Goal: Task Accomplishment & Management: Use online tool/utility

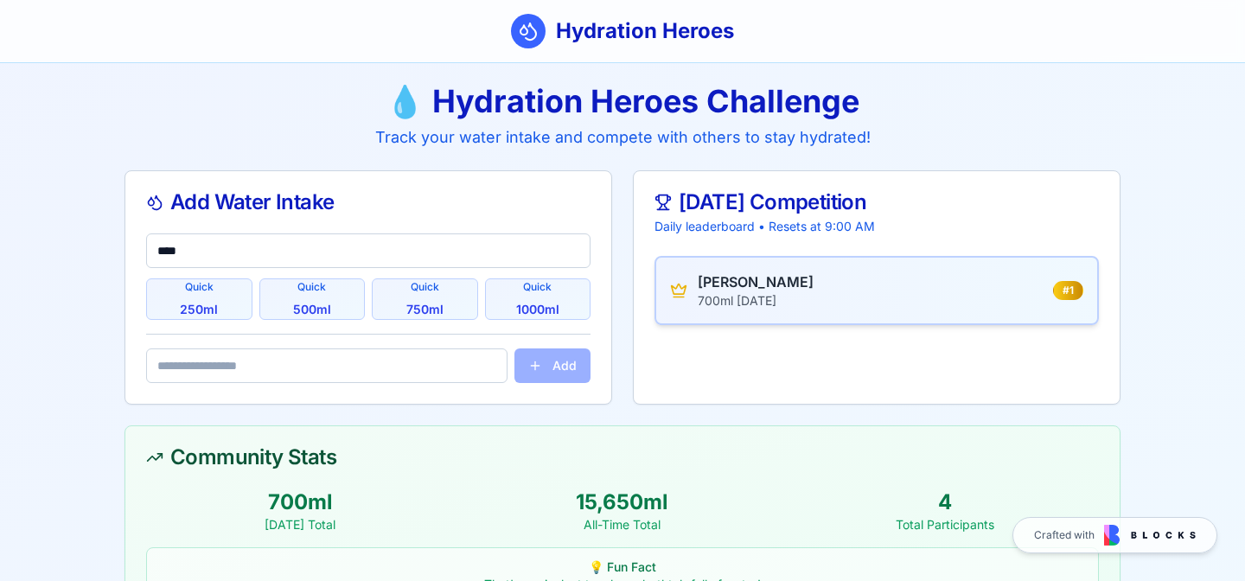
click at [430, 121] on div "💧 Hydration Heroes Challenge Track your water intake and compete with others to…" at bounding box center [622, 117] width 996 height 66
click at [422, 307] on span "750 ml" at bounding box center [424, 309] width 37 height 17
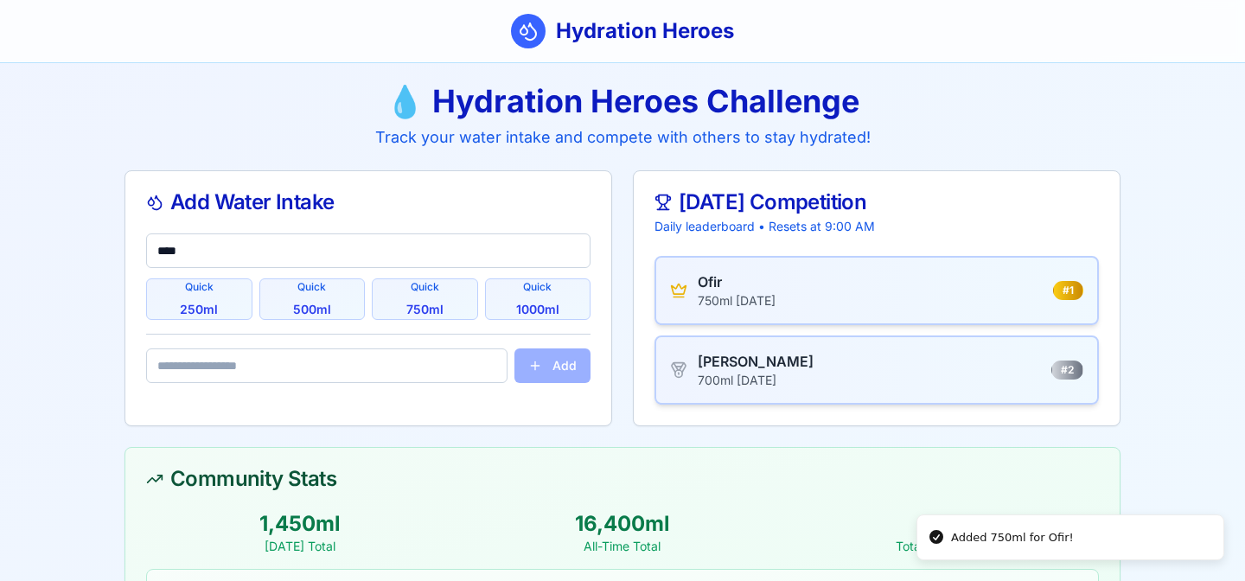
click at [63, 188] on main "💧 Hydration Heroes Challenge Track your water intake and compete with others to…" at bounding box center [622, 415] width 1245 height 704
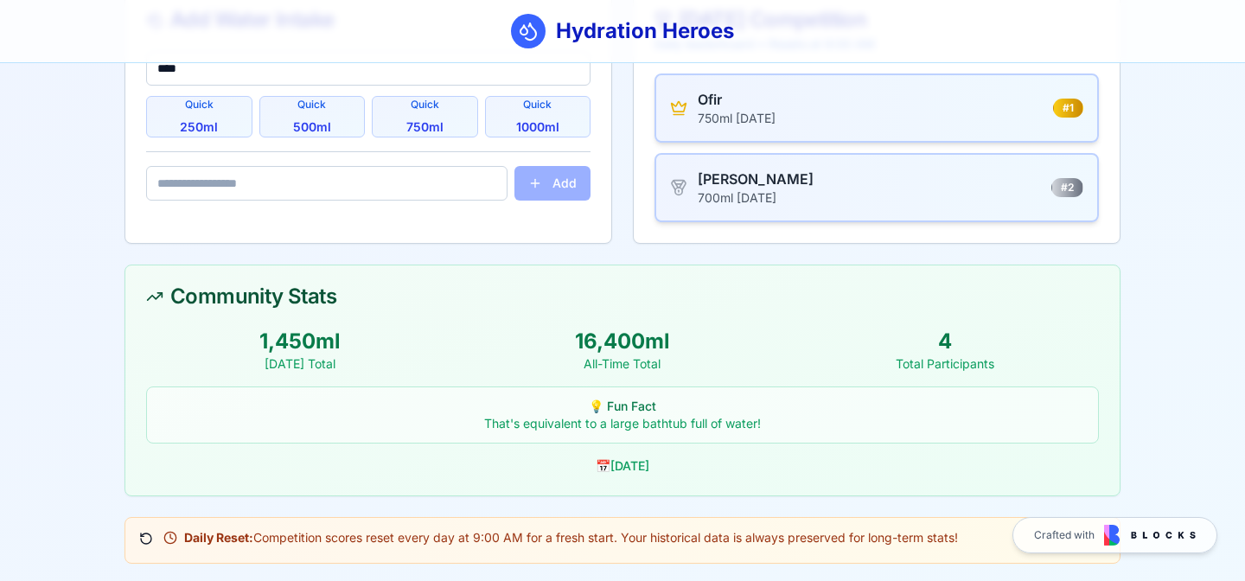
scroll to position [186, 0]
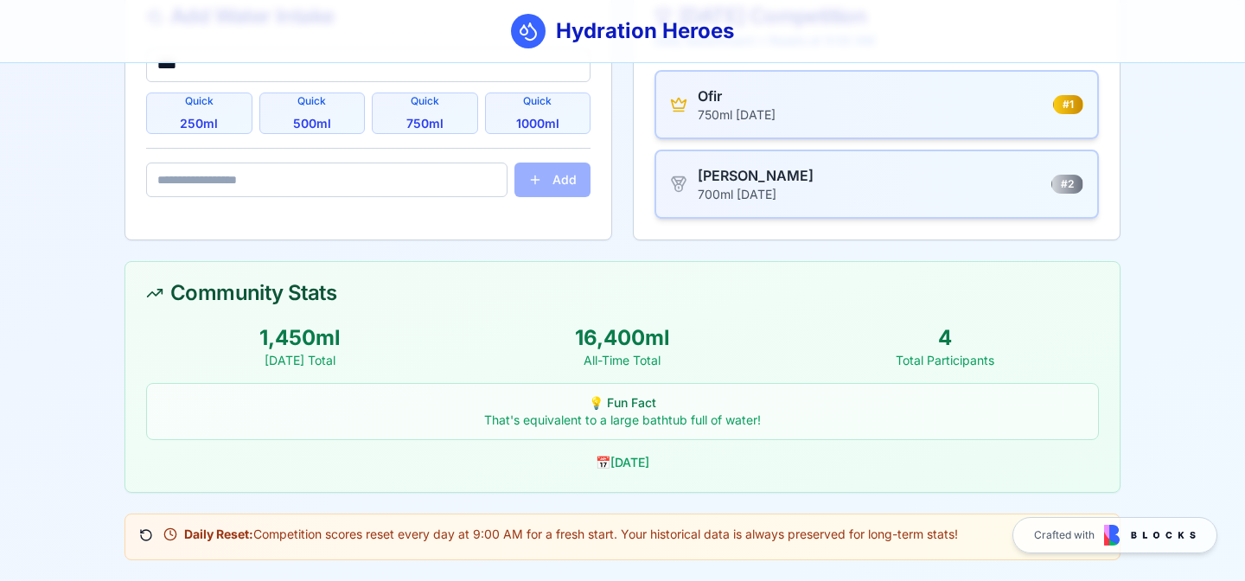
click at [623, 422] on div "That's equivalent to a large bathtub full of water!" at bounding box center [622, 420] width 930 height 17
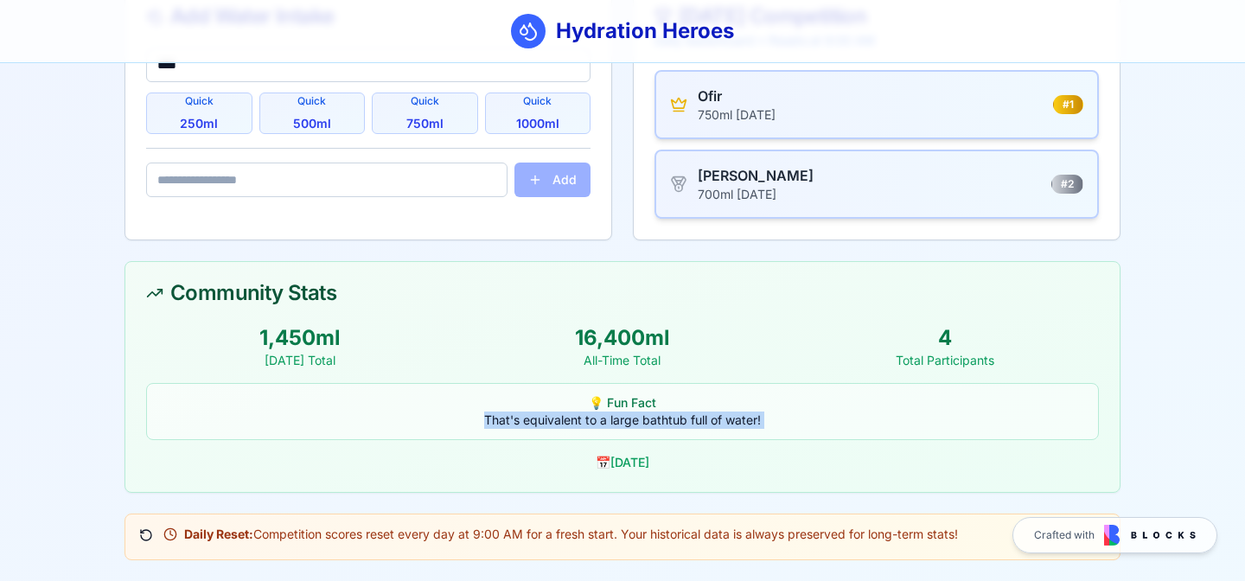
click at [623, 422] on div "That's equivalent to a large bathtub full of water!" at bounding box center [622, 420] width 930 height 17
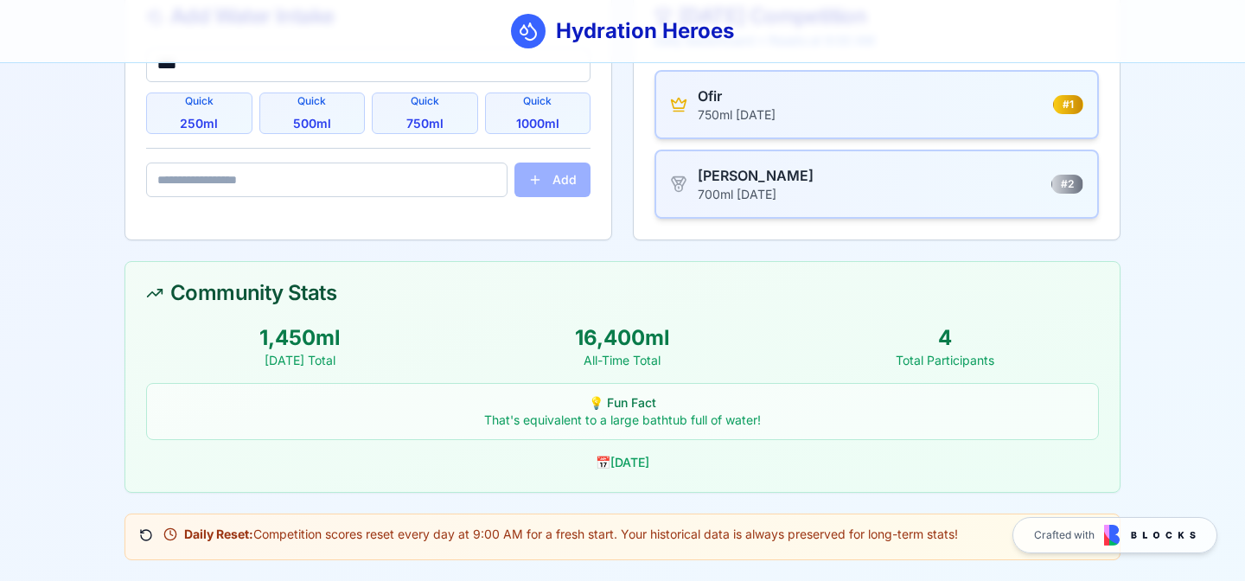
click at [623, 422] on div "That's equivalent to a large bathtub full of water!" at bounding box center [622, 420] width 930 height 17
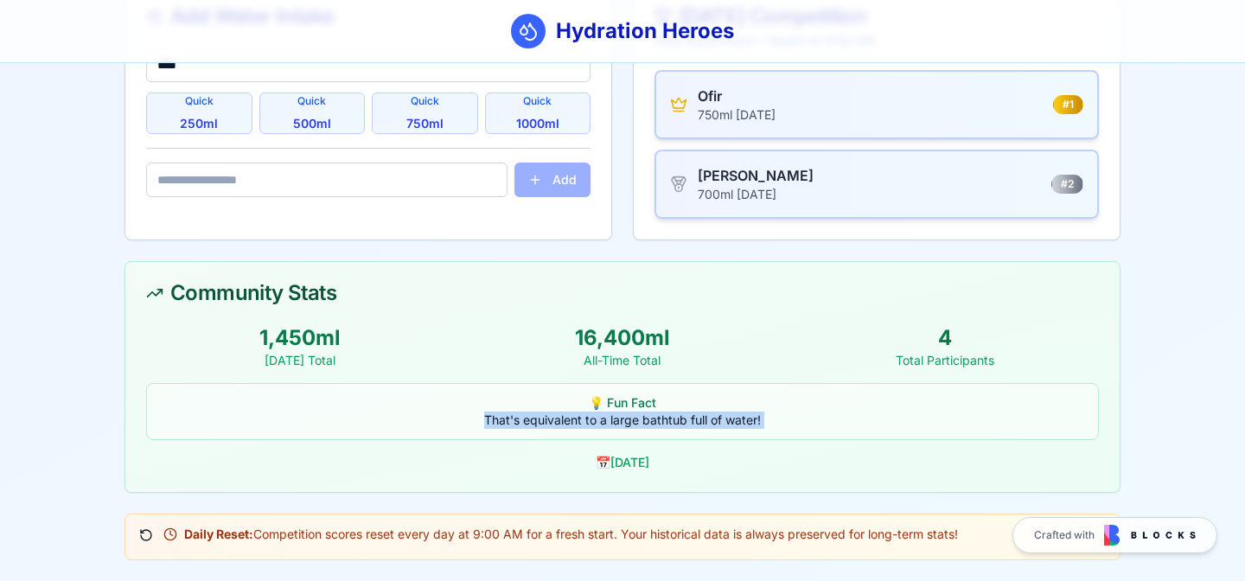
click at [623, 422] on div "That's equivalent to a large bathtub full of water!" at bounding box center [622, 420] width 930 height 17
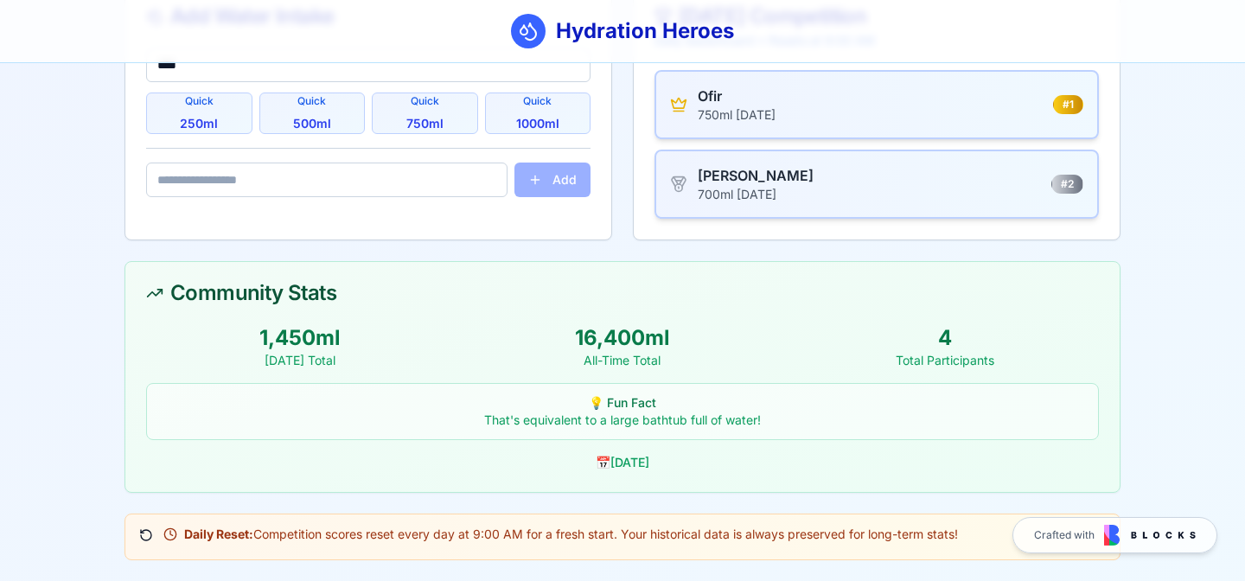
click at [615, 424] on div "That's equivalent to a large bathtub full of water!" at bounding box center [622, 420] width 930 height 17
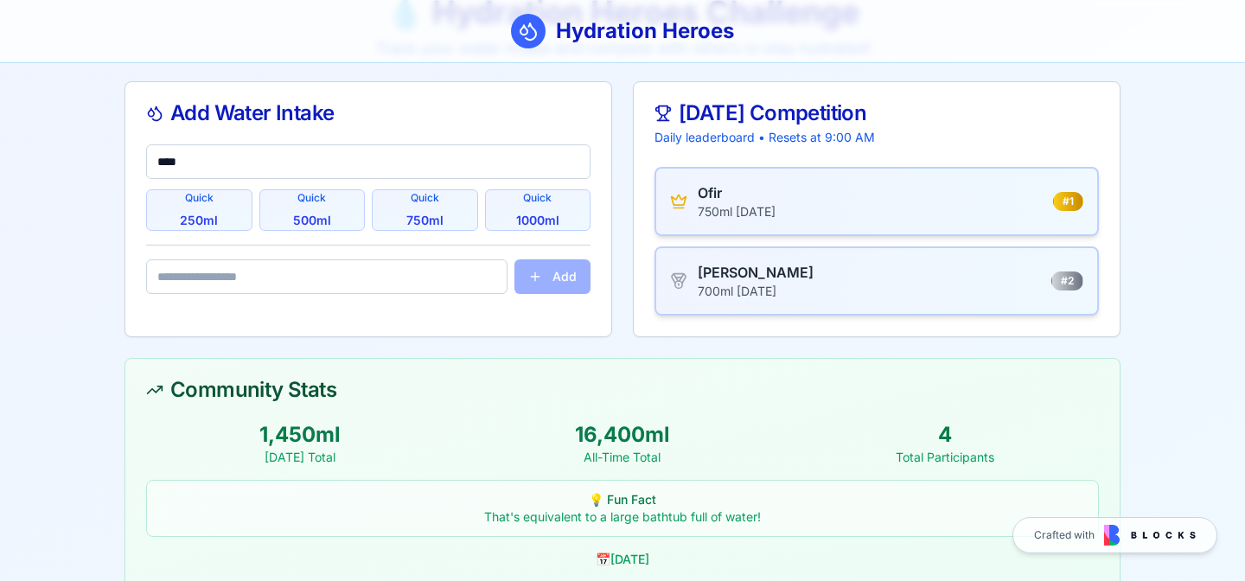
scroll to position [0, 0]
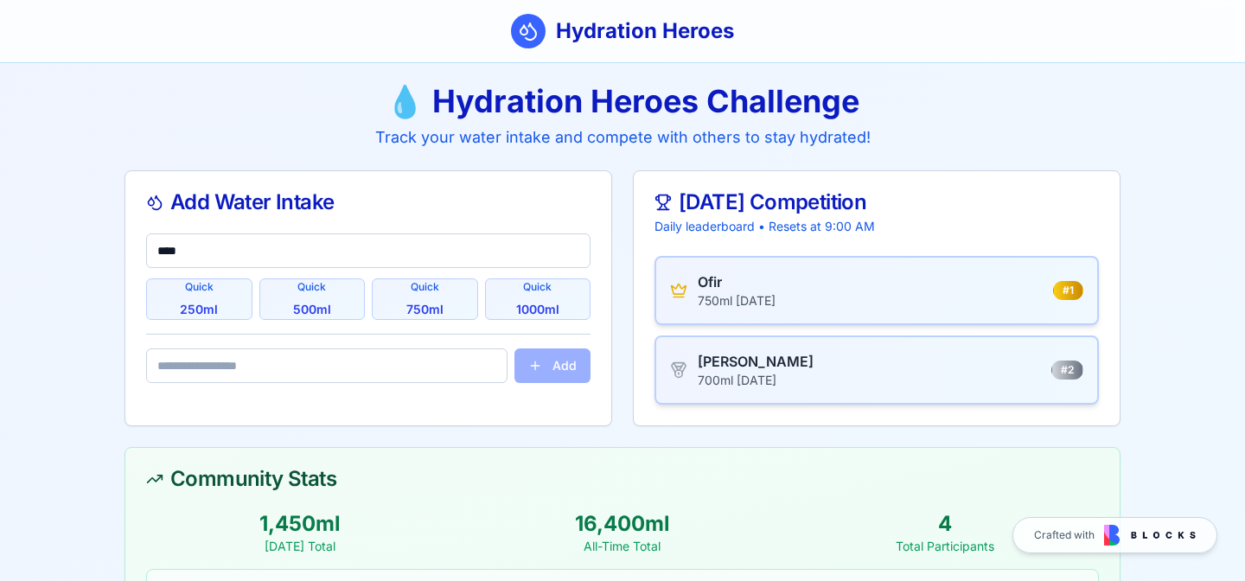
click at [71, 239] on main "💧 Hydration Heroes Challenge Track your water intake and compete with others to…" at bounding box center [622, 415] width 1245 height 704
